Goal: Submit feedback/report problem

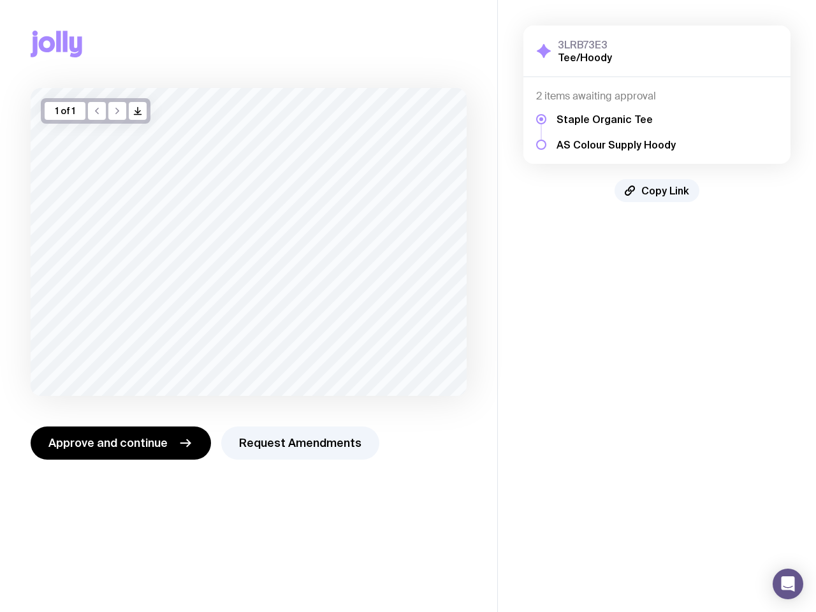
click at [138, 111] on icon "button" at bounding box center [138, 111] width 0 height 6
click at [120, 443] on span "Approve and continue" at bounding box center [107, 442] width 119 height 15
click at [297, 443] on button "Request Amendments" at bounding box center [300, 442] width 158 height 33
click at [657, 191] on span "Copy Link" at bounding box center [665, 190] width 48 height 13
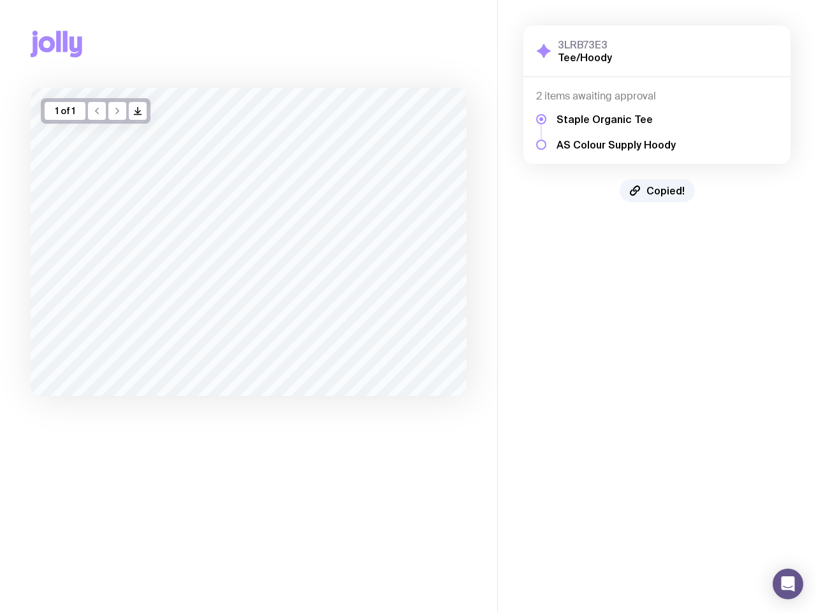
click at [788, 584] on icon "Open Intercom Messenger" at bounding box center [787, 583] width 13 height 15
